Goal: Find specific page/section

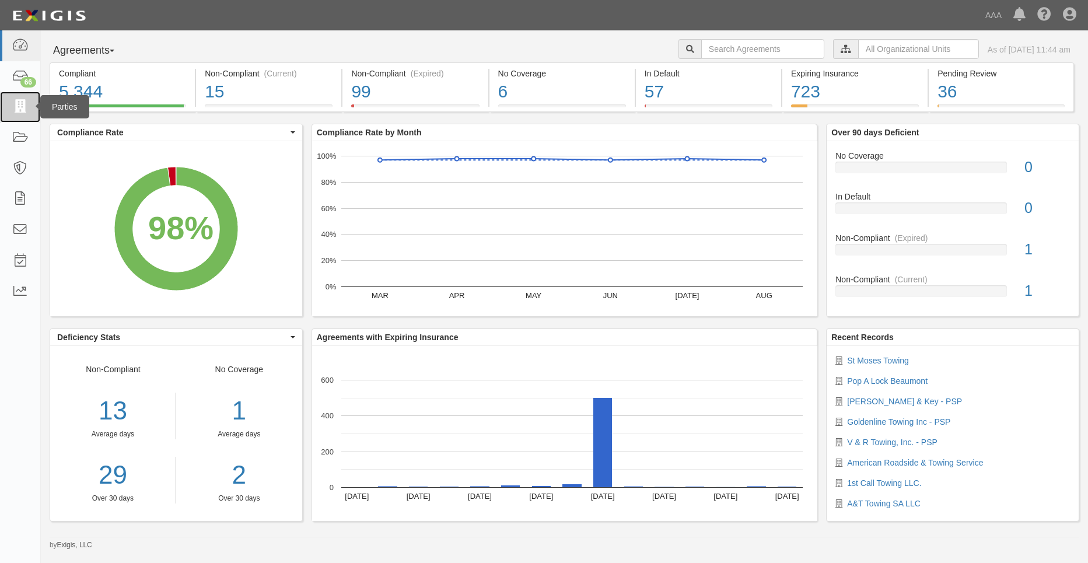
click at [33, 104] on link at bounding box center [20, 107] width 40 height 31
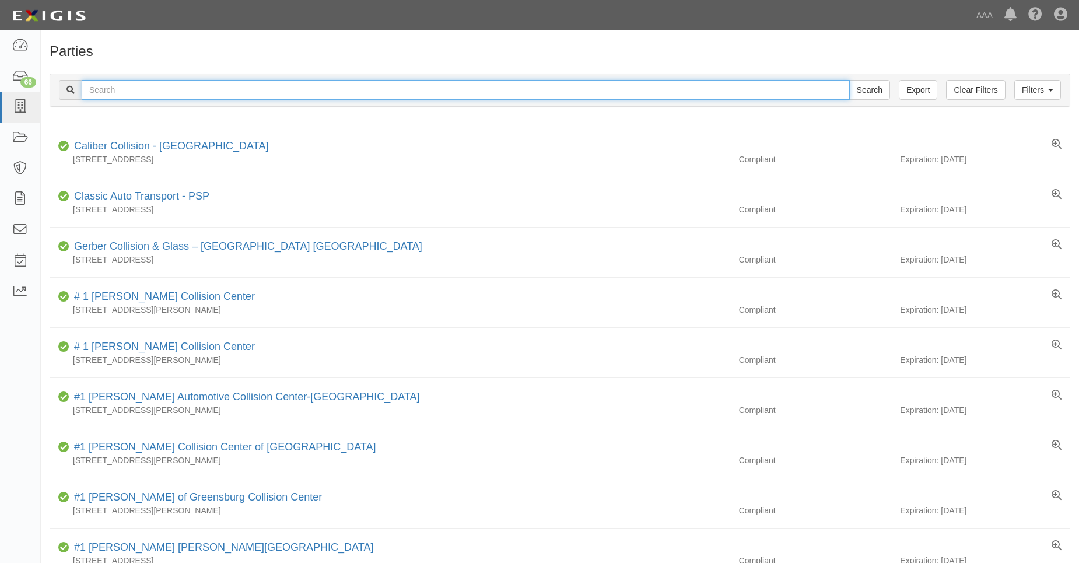
click at [103, 86] on input "text" at bounding box center [466, 90] width 768 height 20
type input "31221"
click at [849, 80] on input "Search" at bounding box center [869, 90] width 41 height 20
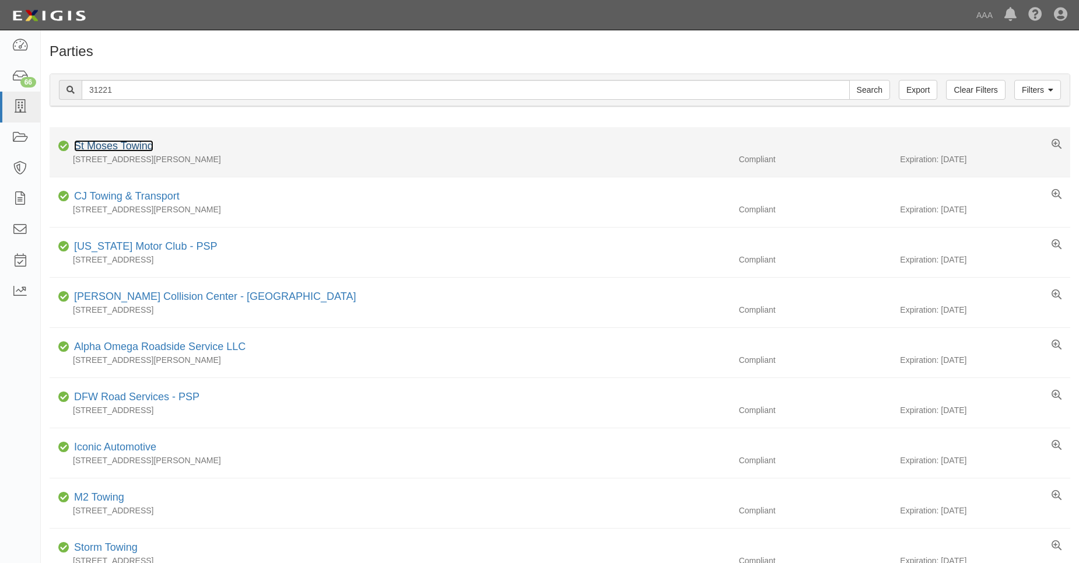
click at [108, 140] on link "St Moses Towing" at bounding box center [113, 146] width 79 height 12
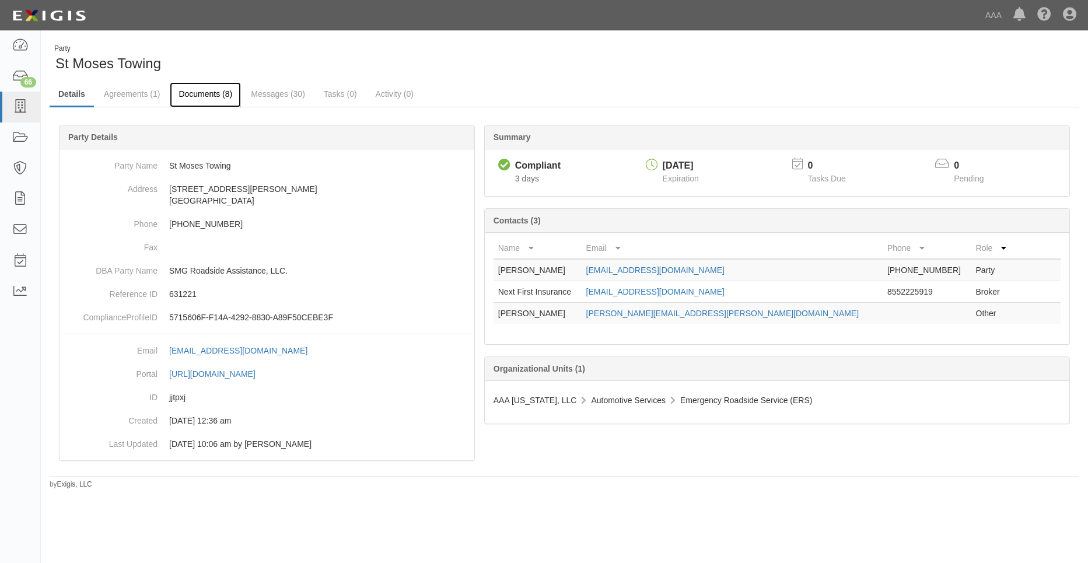
click at [205, 94] on link "Documents (8)" at bounding box center [205, 94] width 71 height 25
